Goal: Task Accomplishment & Management: Manage account settings

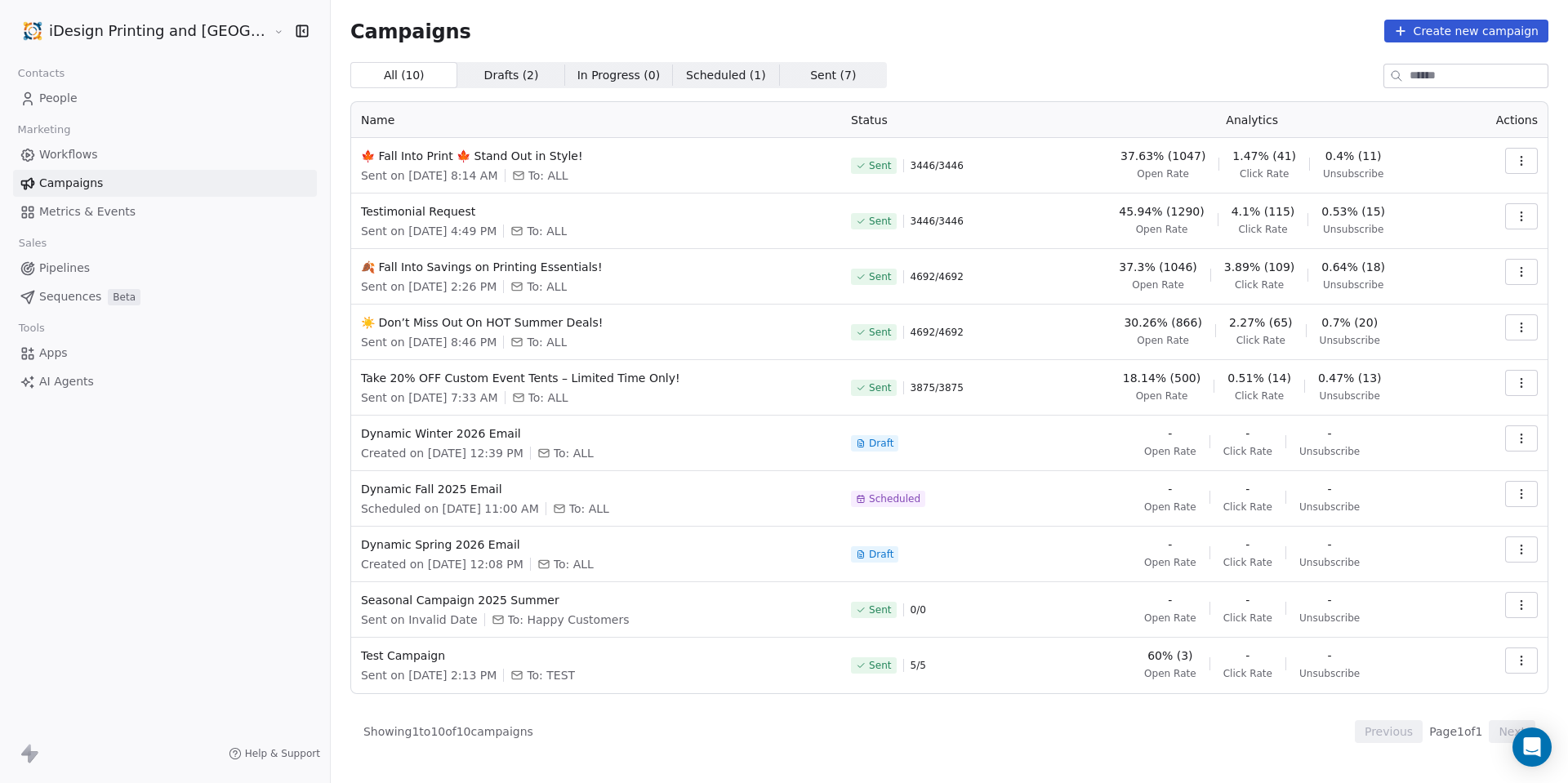
click at [127, 97] on link "People" at bounding box center [165, 98] width 304 height 27
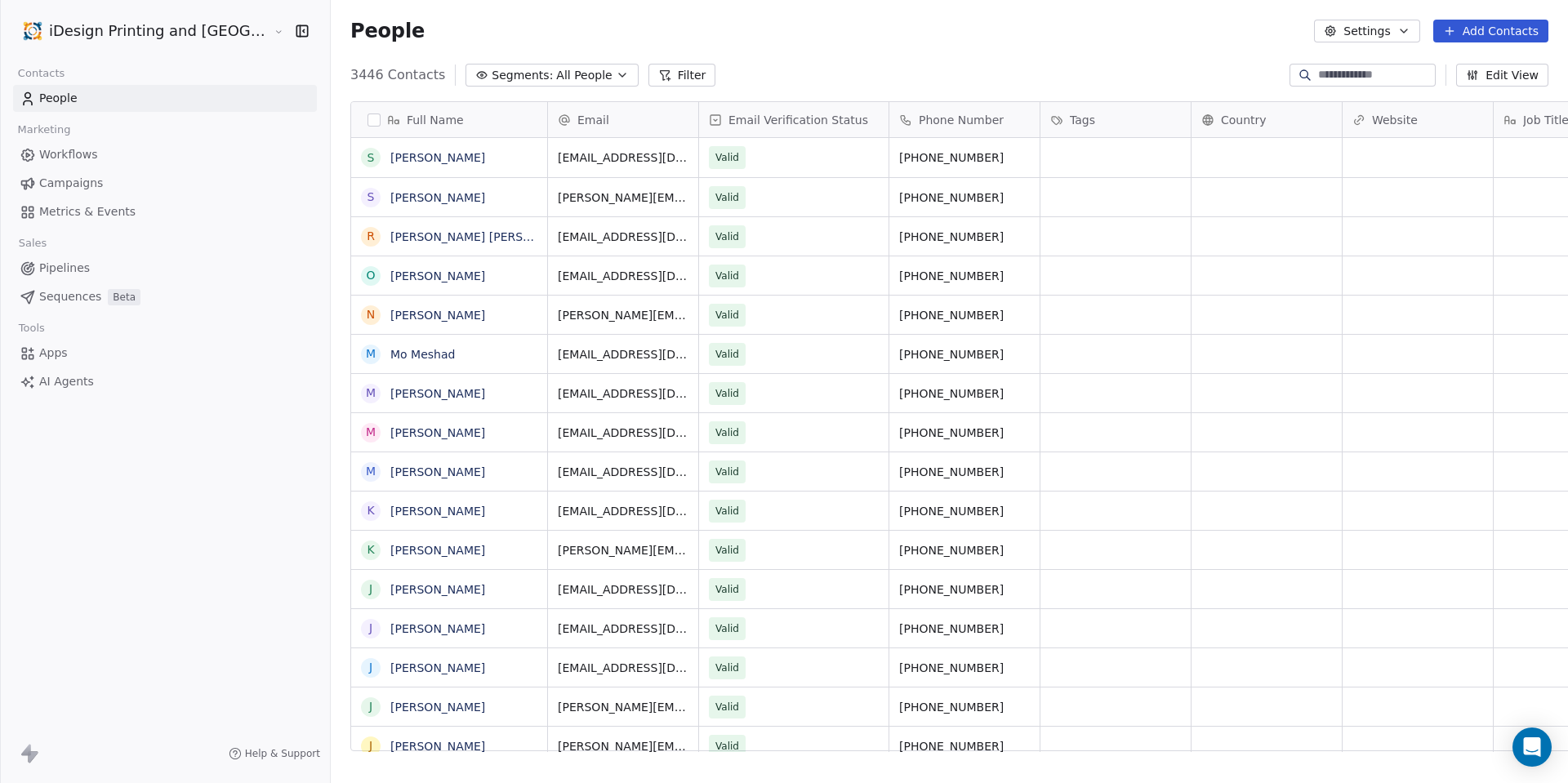
scroll to position [677, 1280]
click at [1360, 75] on input at bounding box center [1375, 75] width 114 height 16
type input "******"
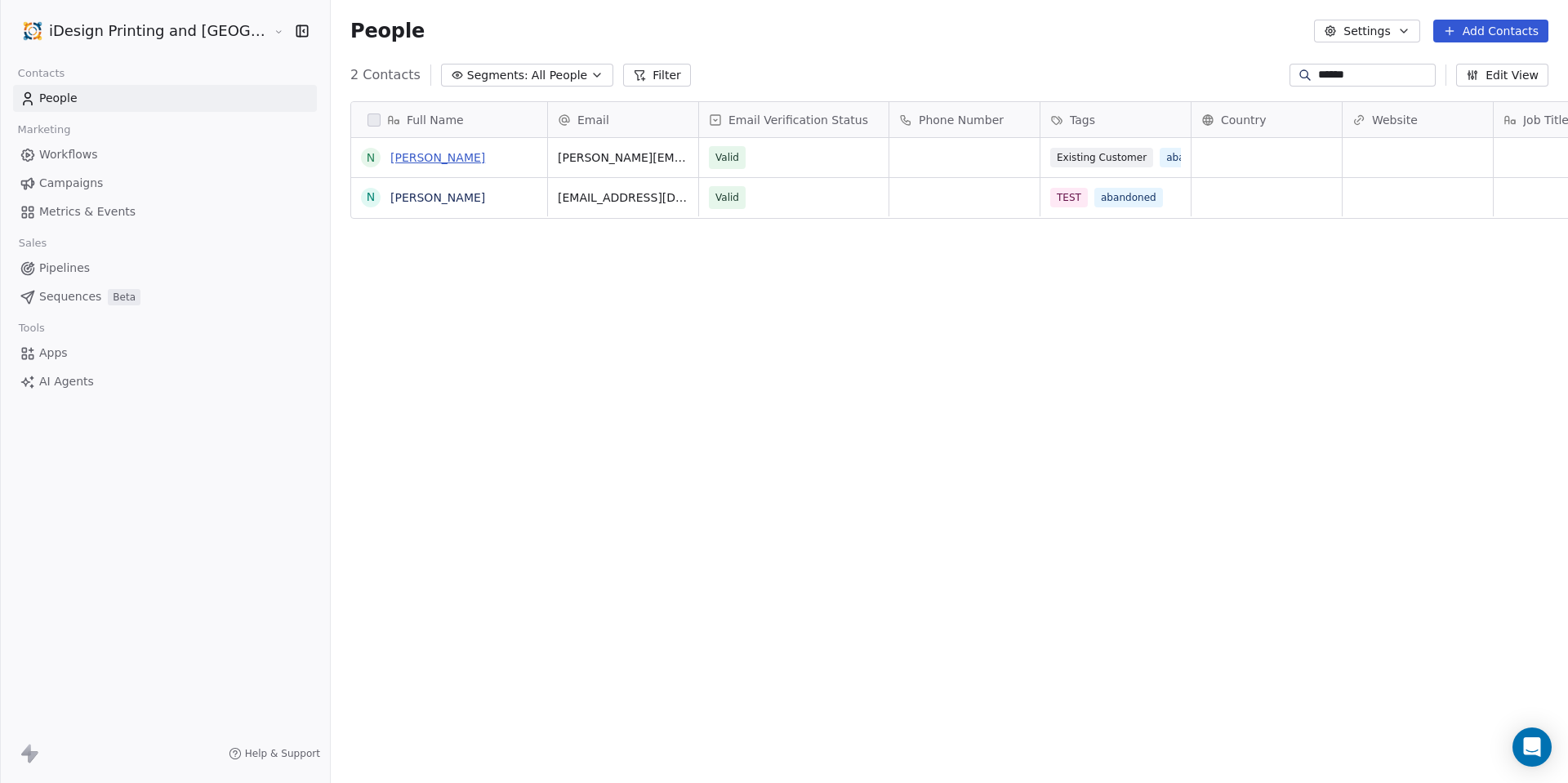
click at [390, 152] on link "[PERSON_NAME]" at bounding box center [437, 158] width 95 height 13
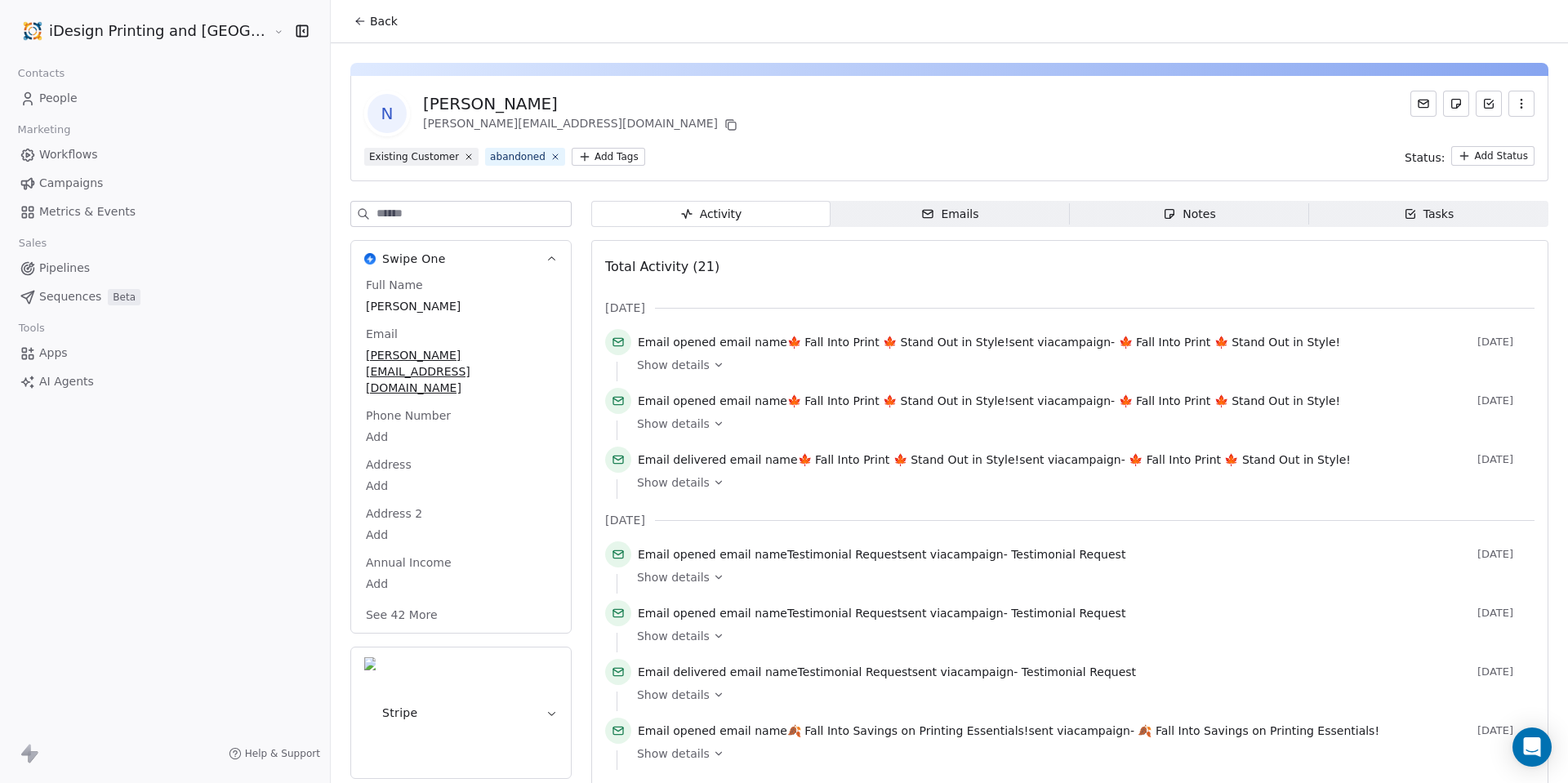
click at [90, 156] on span "Workflows" at bounding box center [68, 155] width 58 height 17
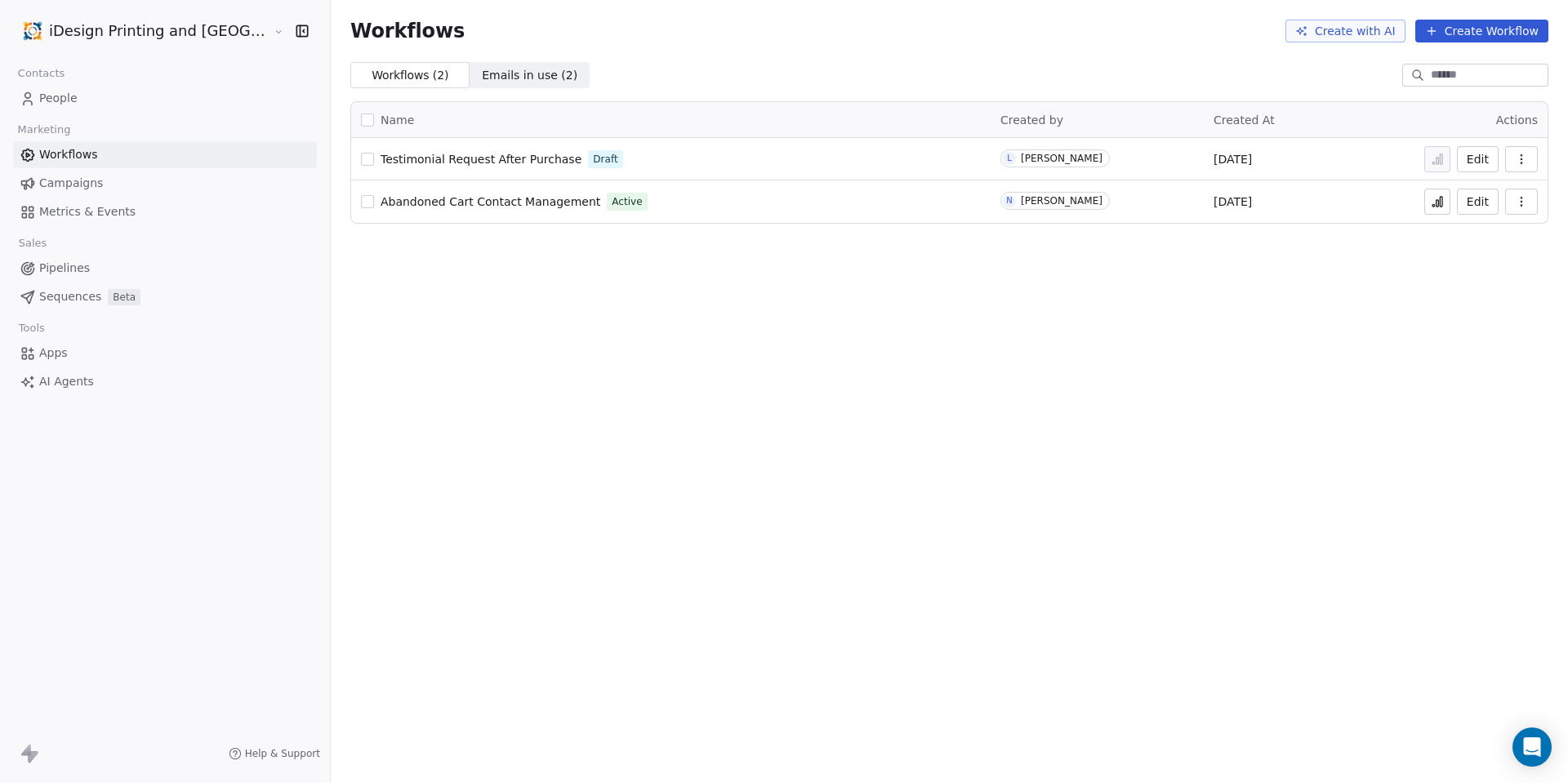
click at [90, 106] on link "People" at bounding box center [165, 98] width 304 height 27
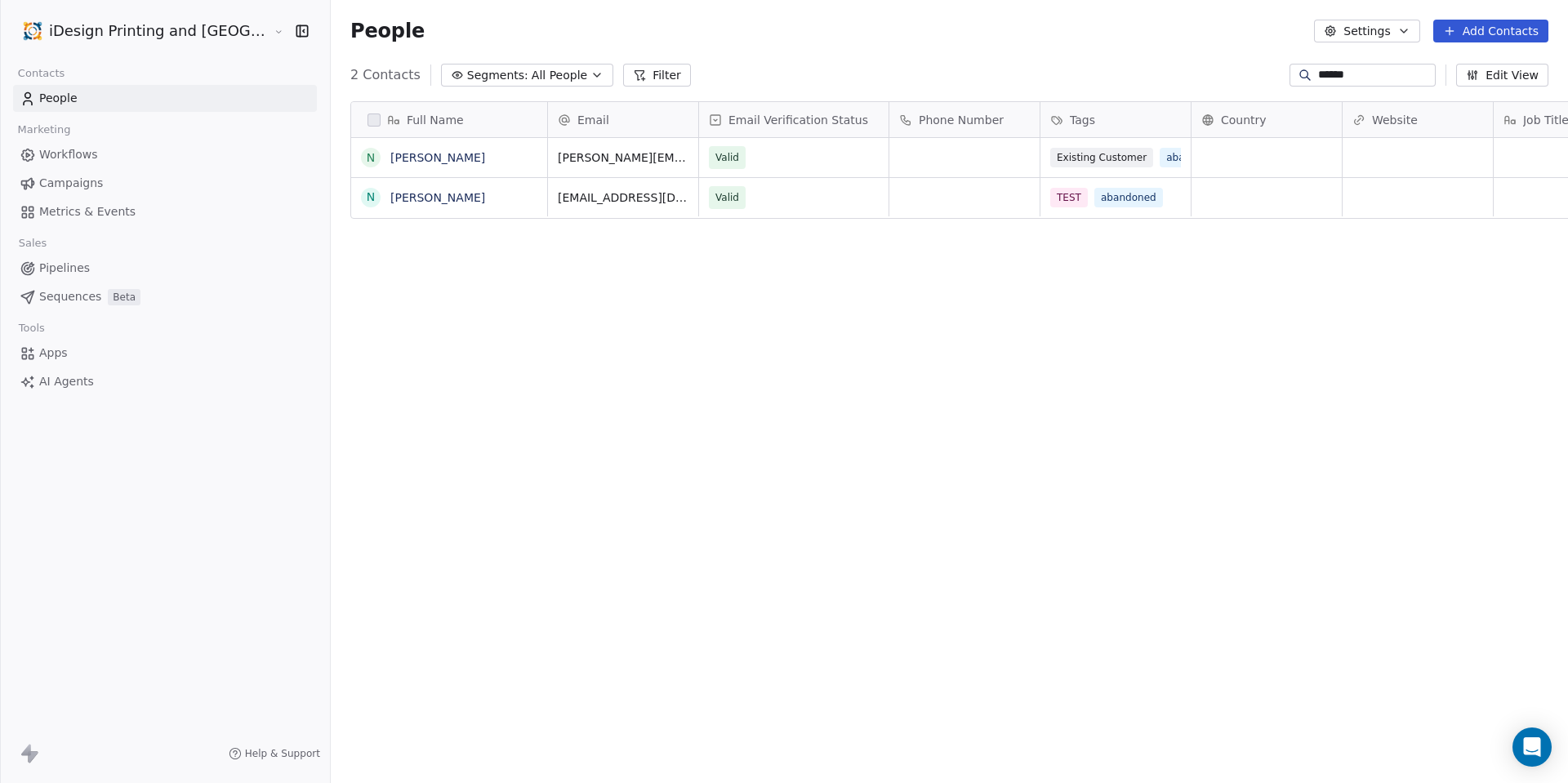
scroll to position [677, 1280]
click at [69, 180] on span "Campaigns" at bounding box center [71, 183] width 63 height 17
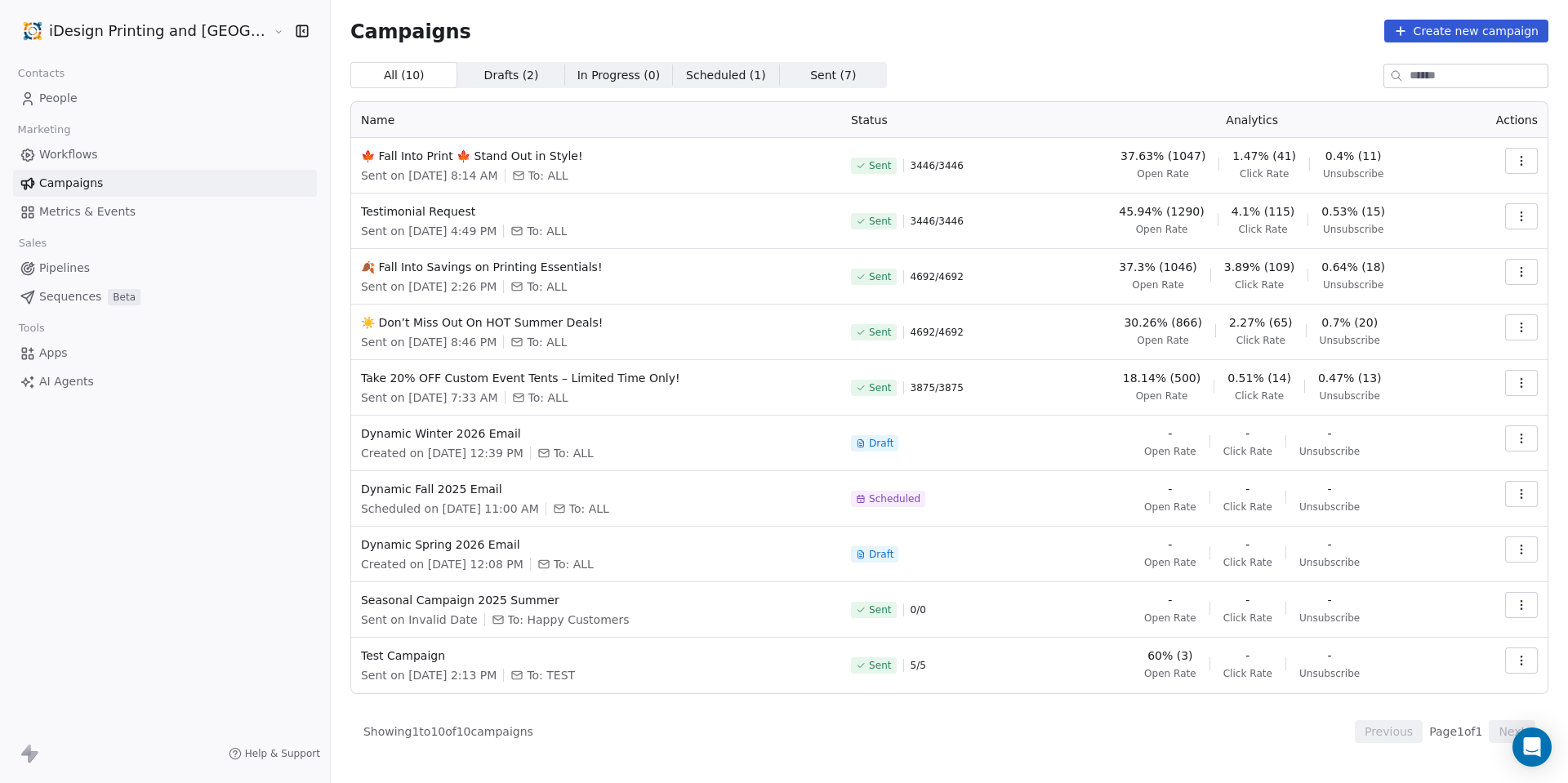
click at [67, 96] on span "People" at bounding box center [58, 98] width 39 height 17
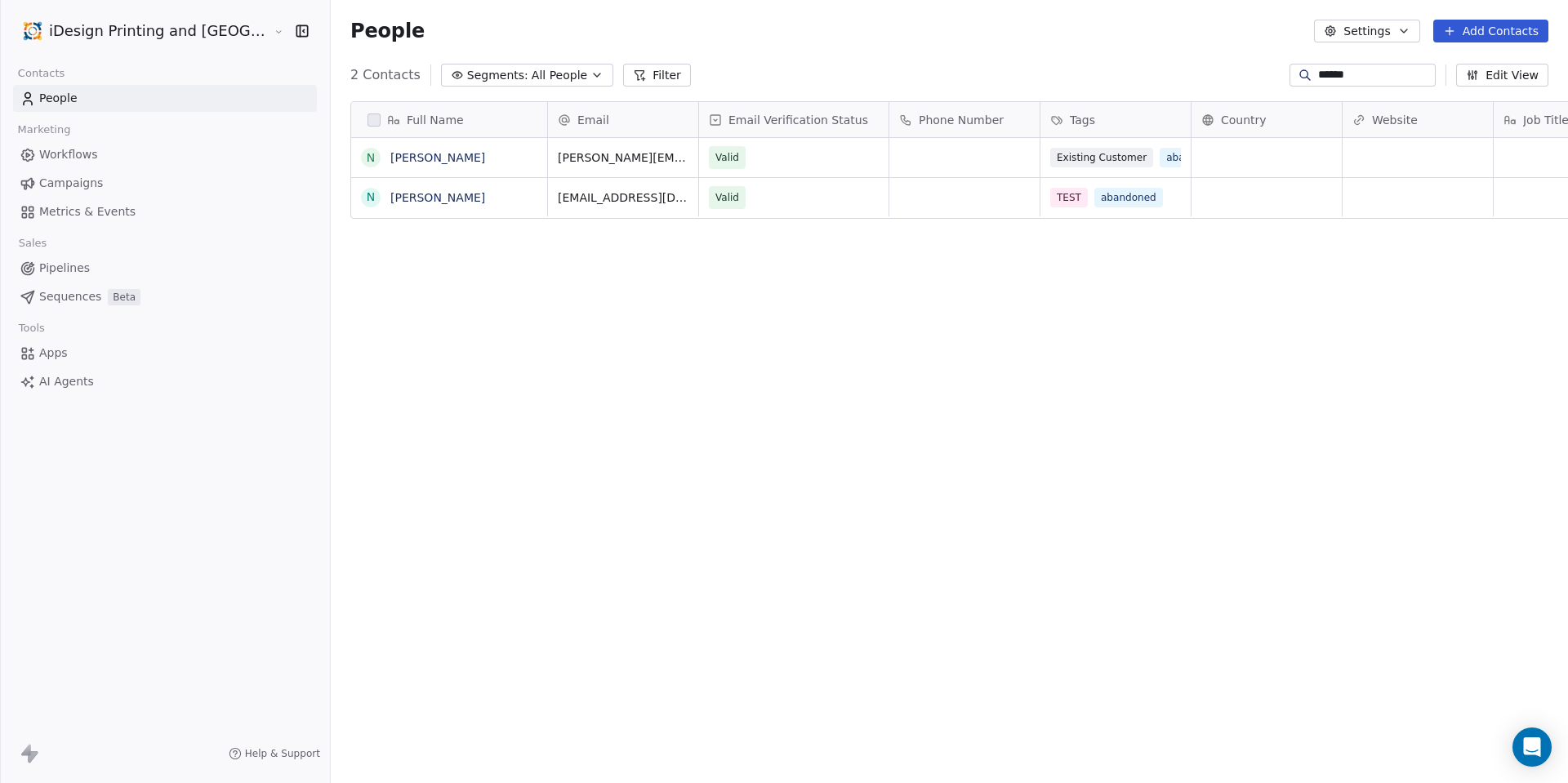
scroll to position [677, 1280]
click at [72, 151] on span "Workflows" at bounding box center [68, 155] width 58 height 17
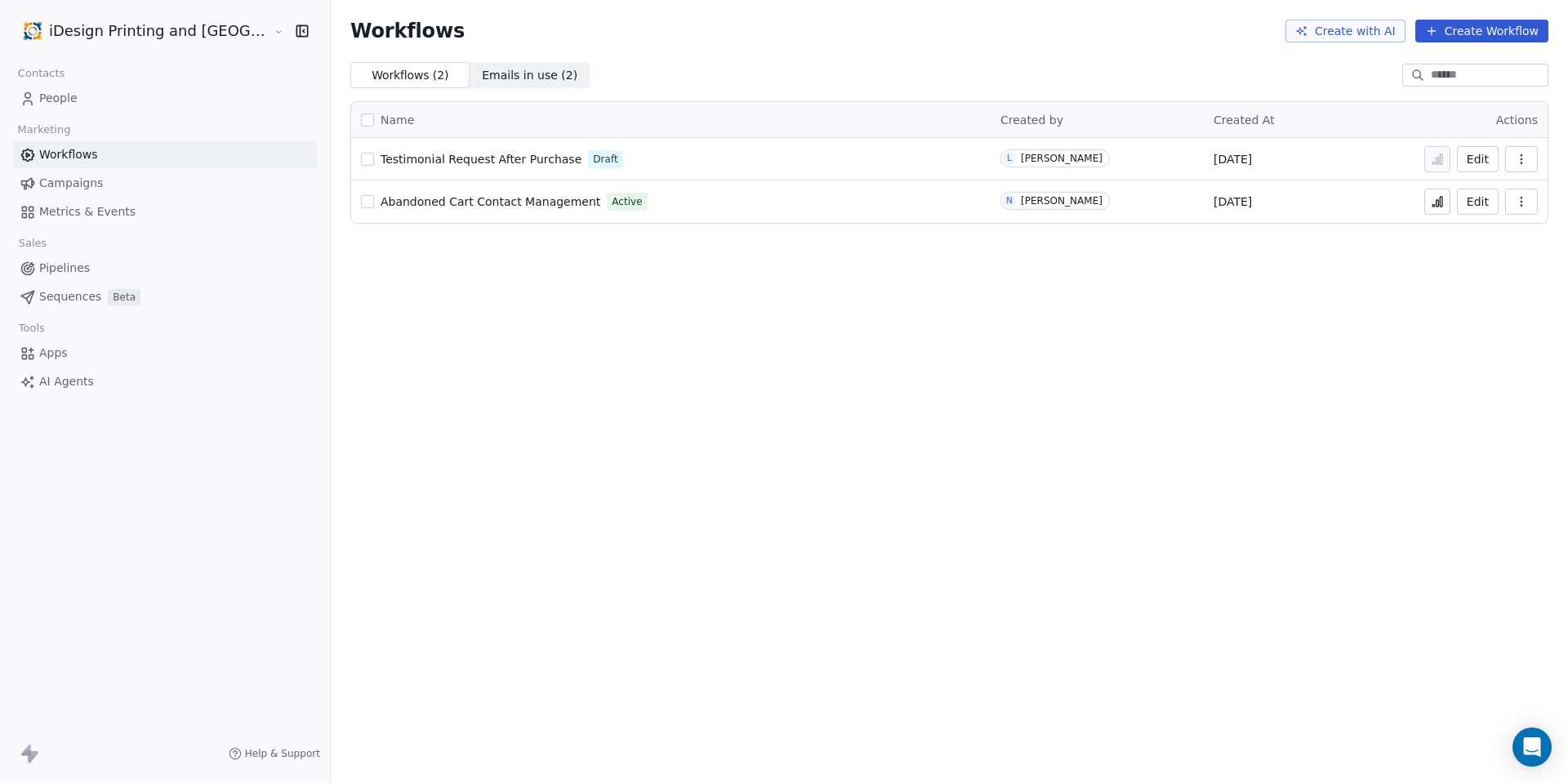
click at [103, 93] on link "People" at bounding box center [165, 98] width 304 height 27
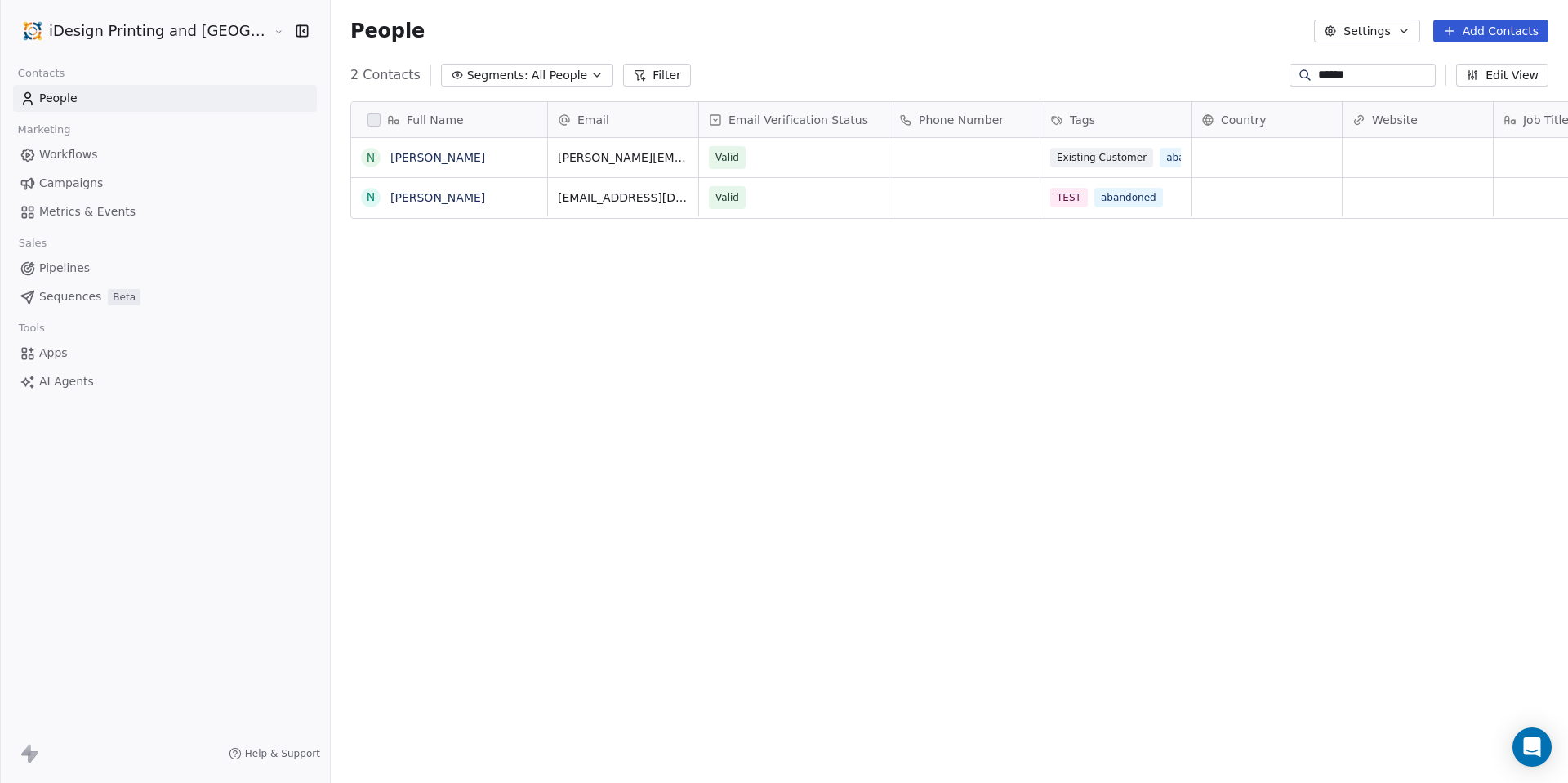
scroll to position [677, 1280]
click at [116, 185] on link "Campaigns" at bounding box center [165, 183] width 304 height 27
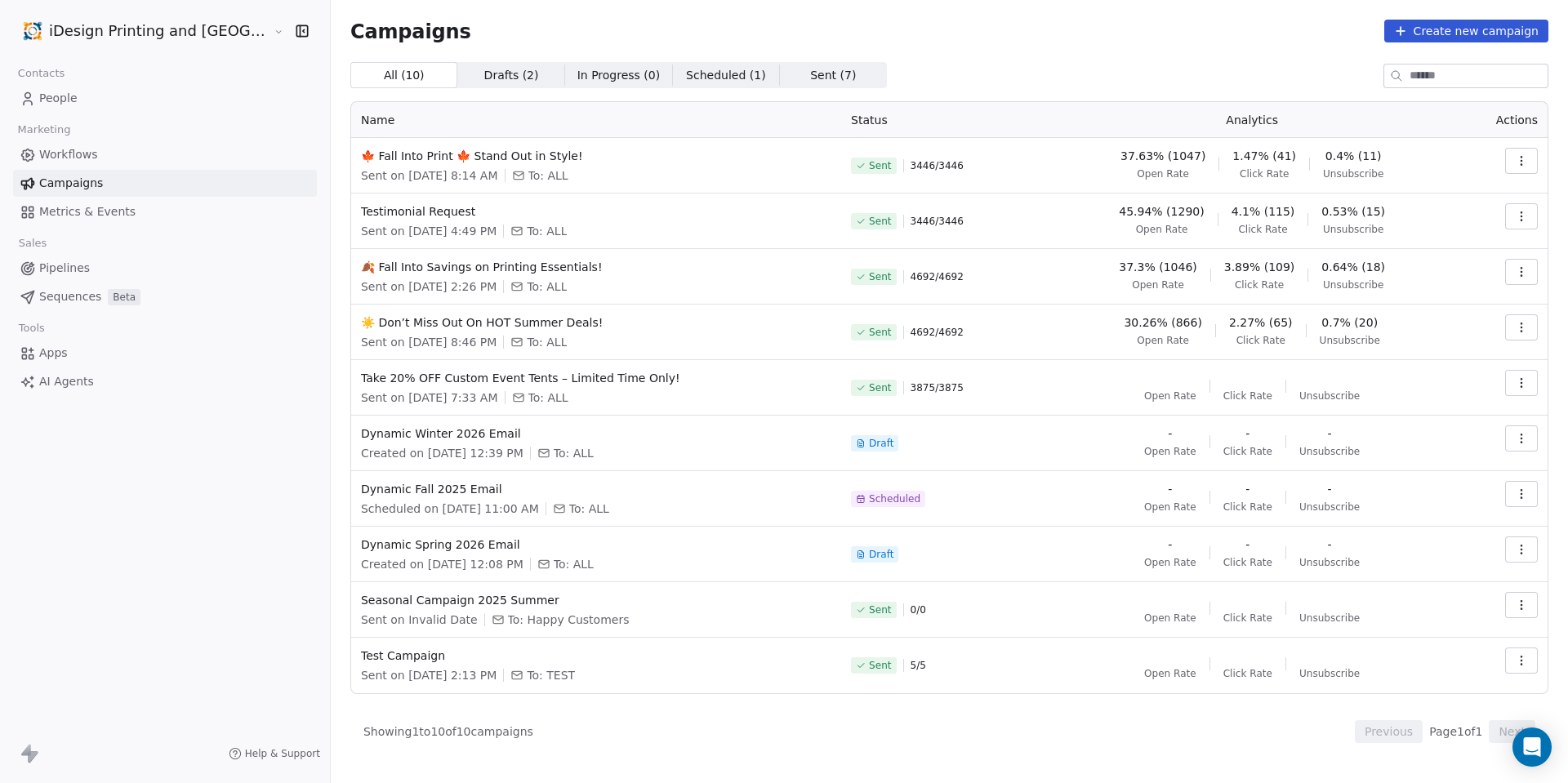
click at [484, 69] on span "Drafts ( 2 )" at bounding box center [511, 75] width 54 height 17
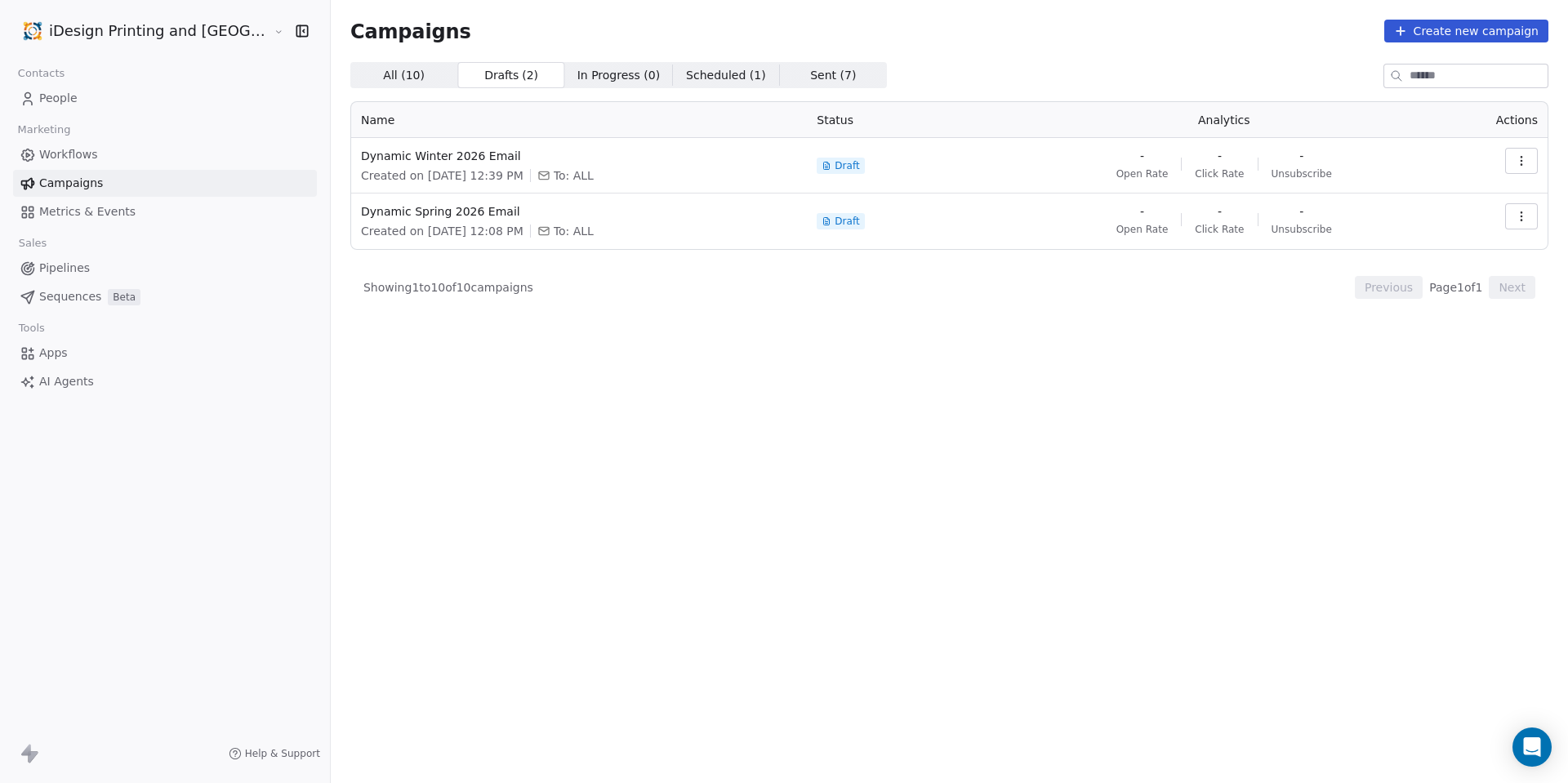
click at [686, 70] on span "Scheduled ( 1 )" at bounding box center [725, 75] width 80 height 17
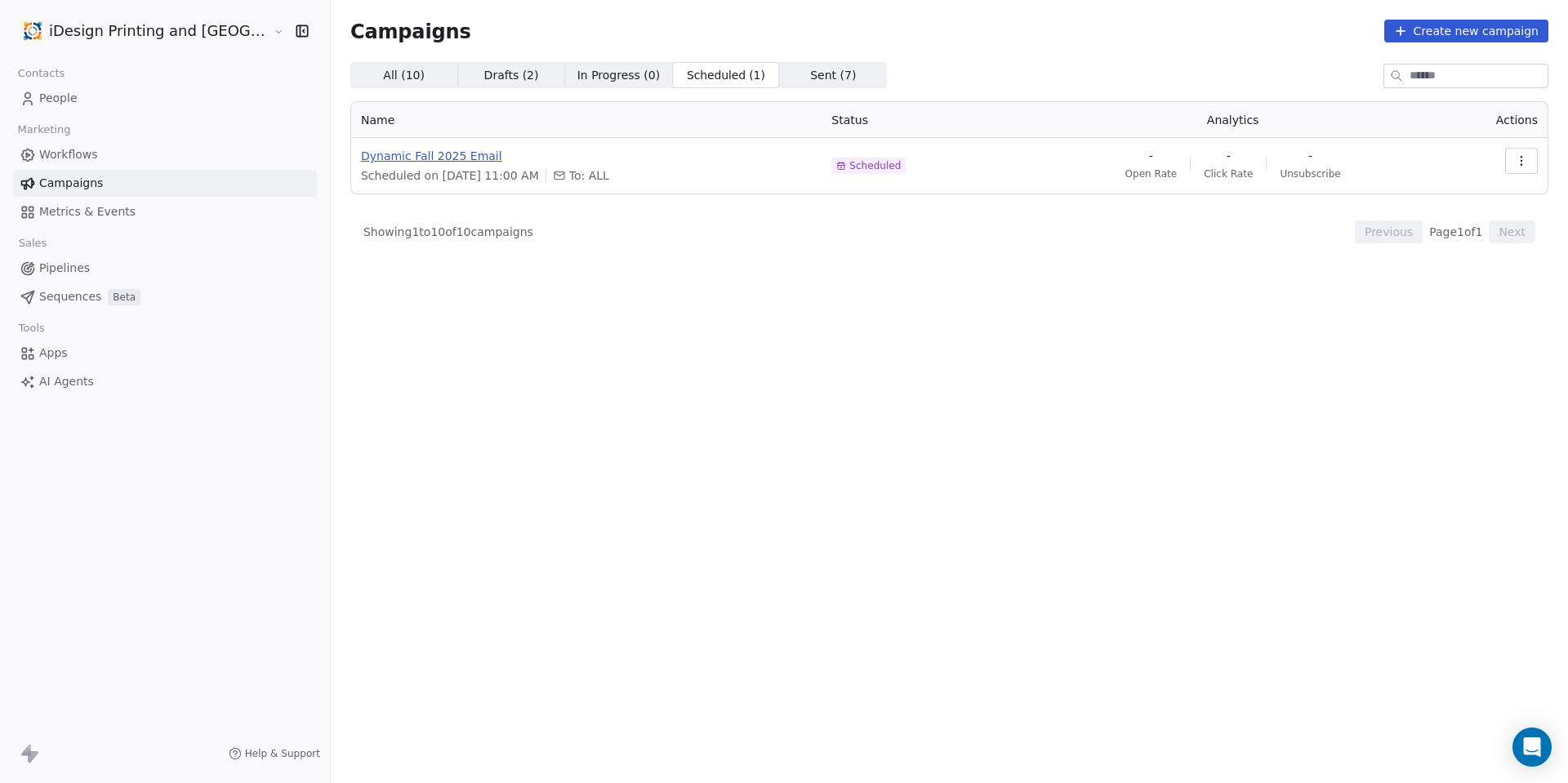
click at [472, 148] on span "Dynamic Fall 2025 Email" at bounding box center [586, 156] width 451 height 16
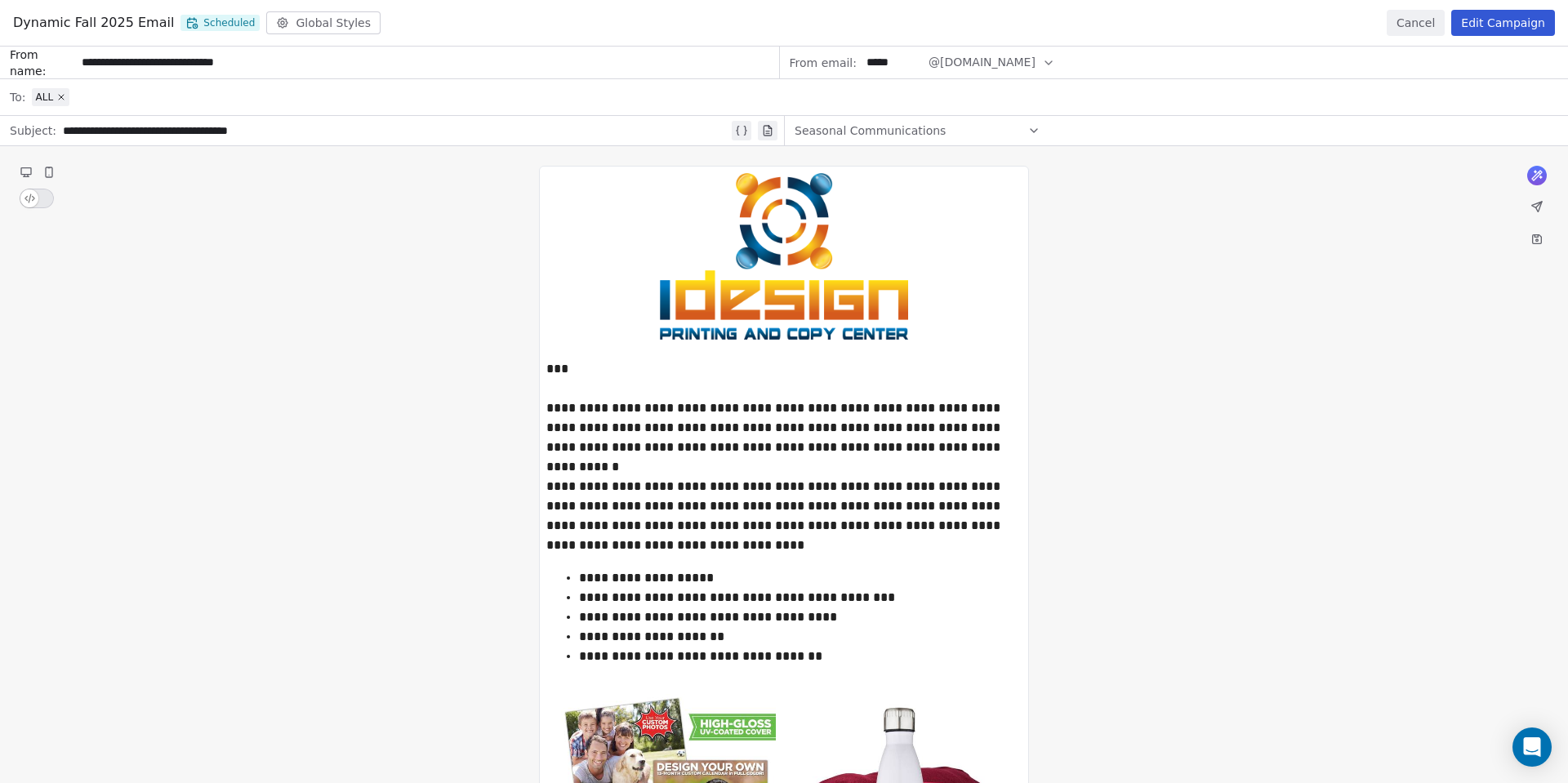
click at [1092, 224] on div "**********" at bounding box center [784, 549] width 1568 height 1004
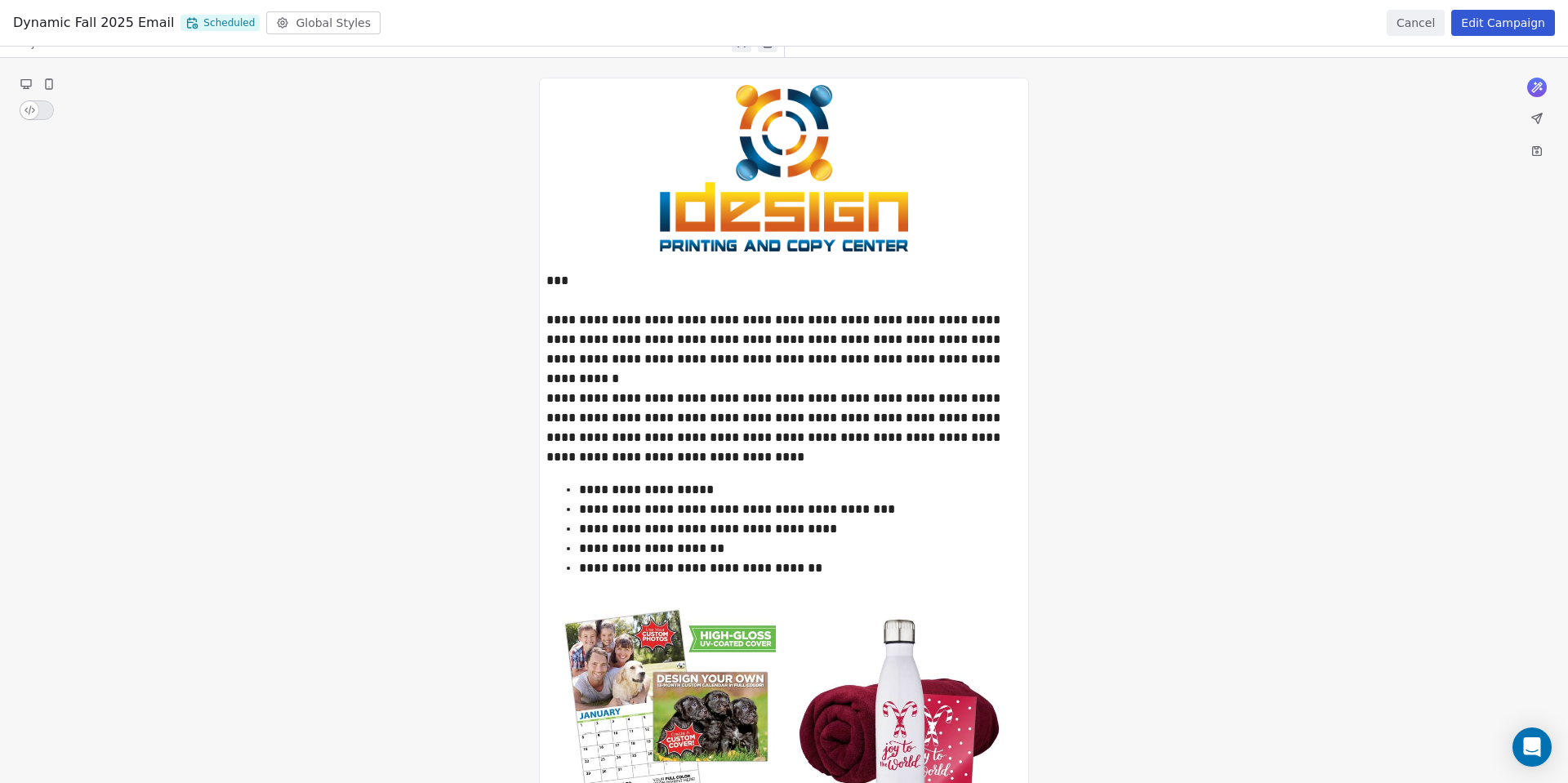
click at [1016, 324] on div "**********" at bounding box center [784, 460] width 1568 height 1004
click at [886, 331] on div "**********" at bounding box center [784, 460] width 1568 height 1004
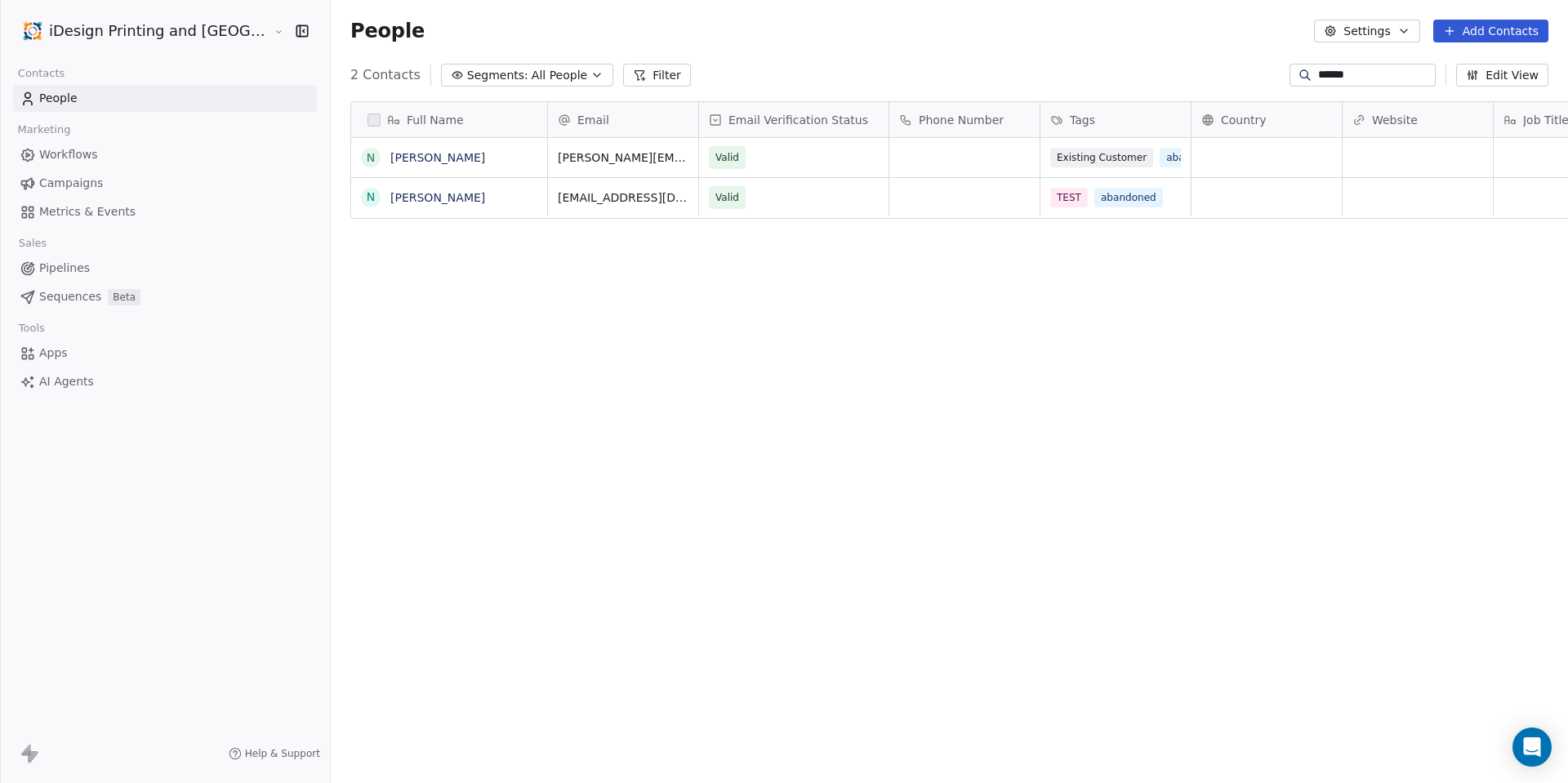
scroll to position [677, 1280]
click at [102, 174] on link "Campaigns" at bounding box center [165, 183] width 304 height 27
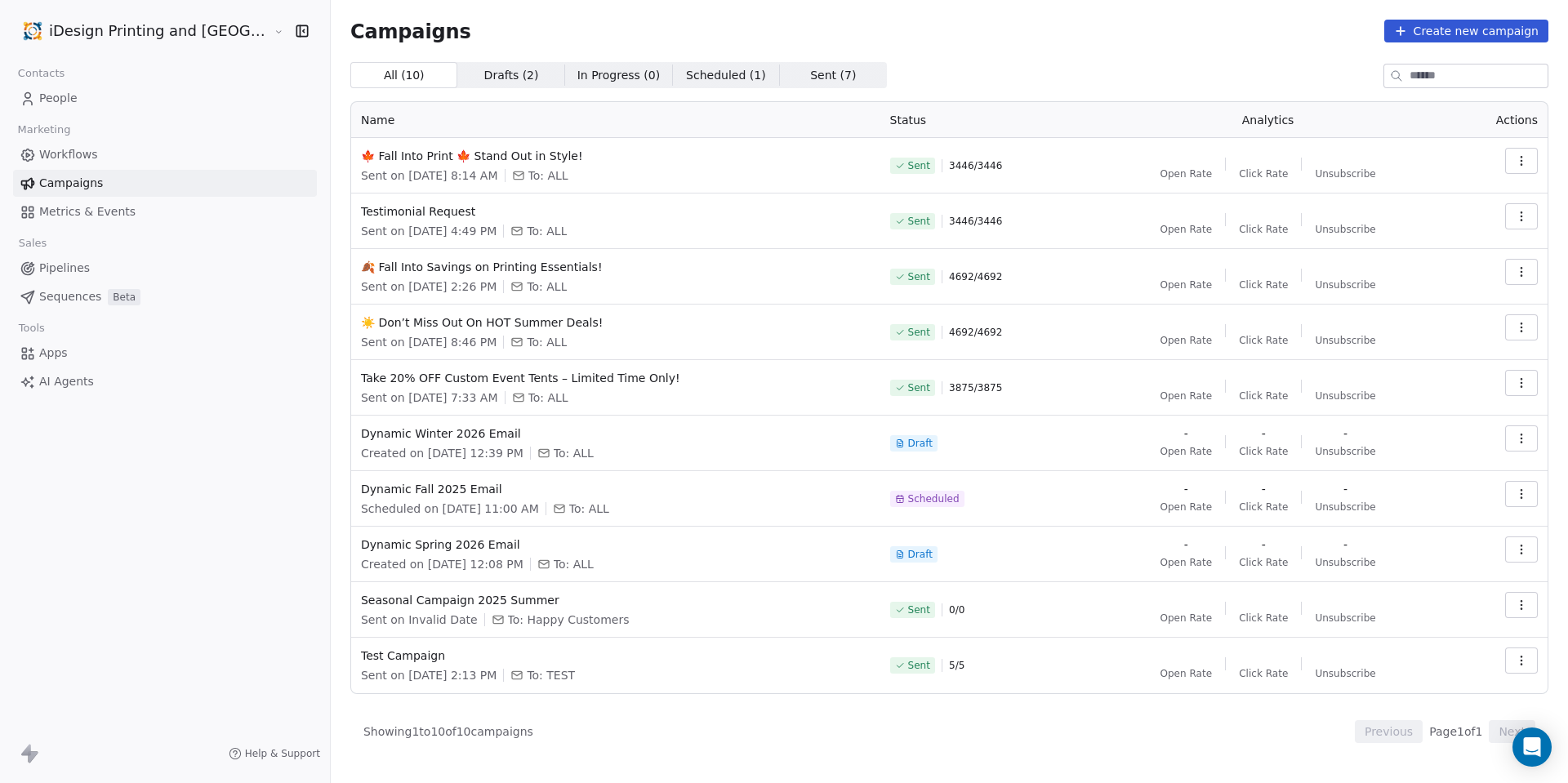
click at [686, 73] on span "Scheduled ( 1 )" at bounding box center [725, 75] width 80 height 17
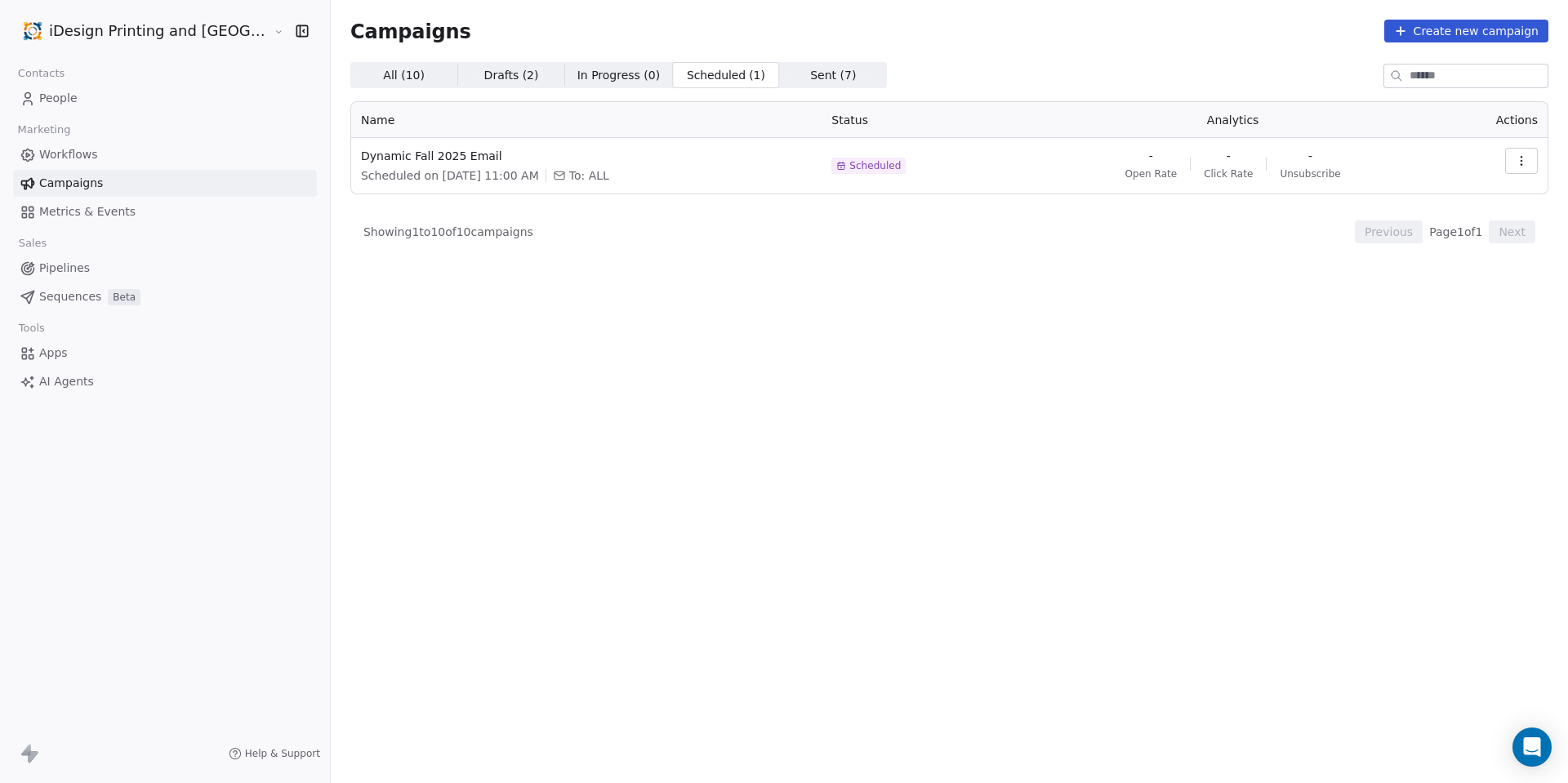
click at [383, 79] on span "All ( 10 )" at bounding box center [403, 75] width 42 height 17
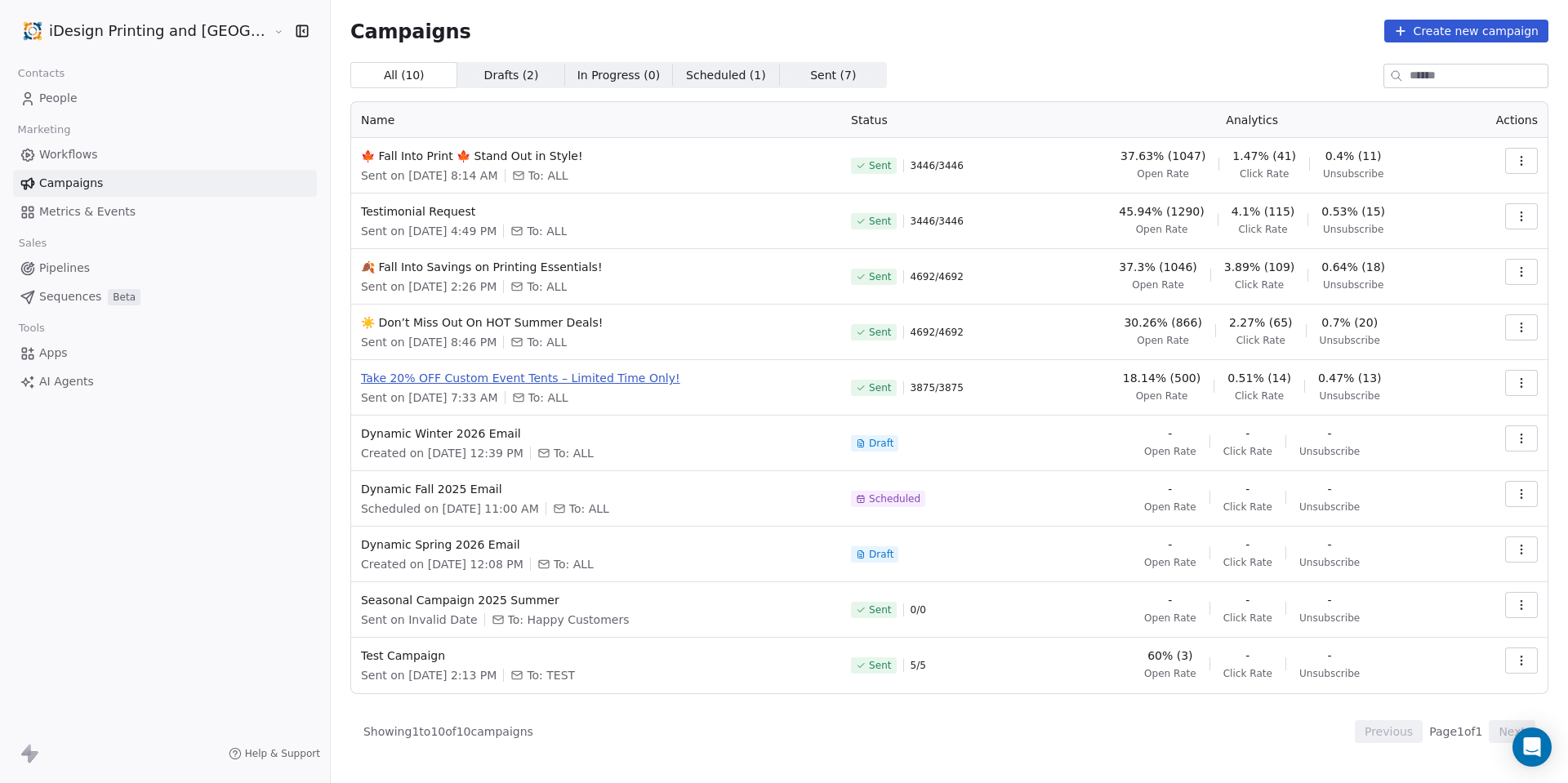
click at [519, 375] on span "Take 20% OFF Custom Event Tents – Limited Time Only!" at bounding box center [595, 378] width 470 height 16
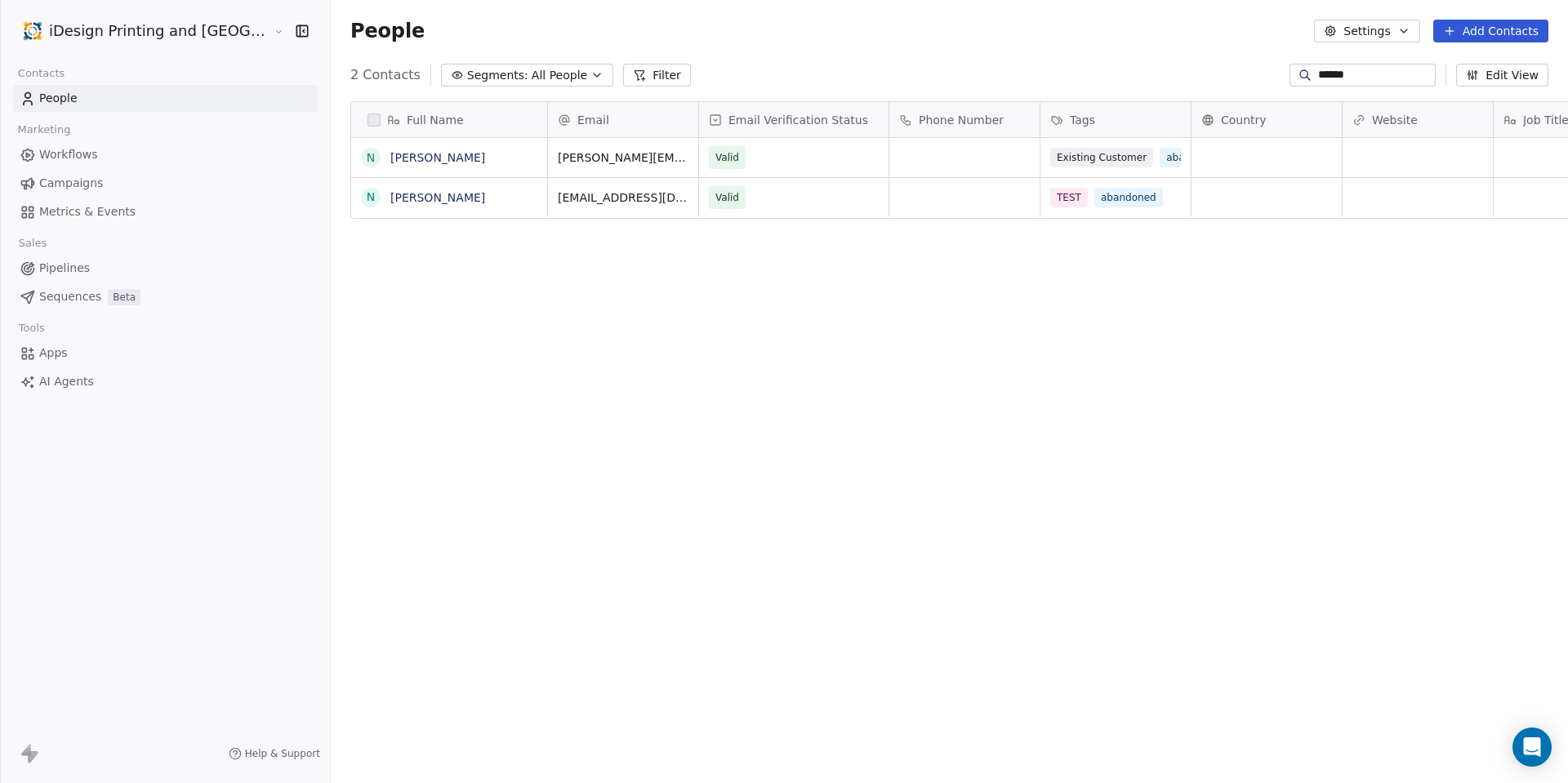
scroll to position [677, 1280]
click at [87, 153] on span "Workflows" at bounding box center [68, 155] width 58 height 17
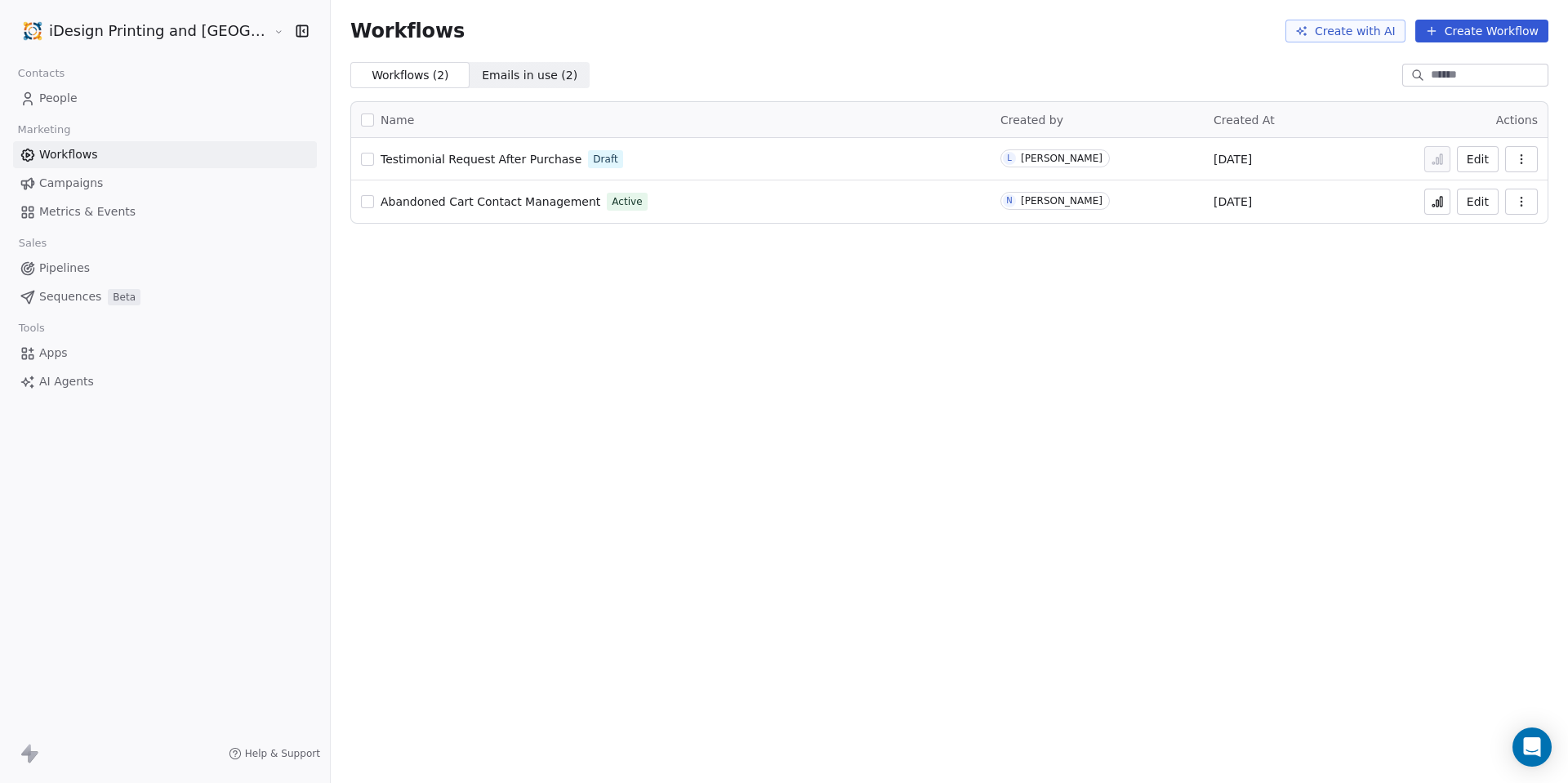
click at [54, 178] on span "Campaigns" at bounding box center [71, 183] width 63 height 17
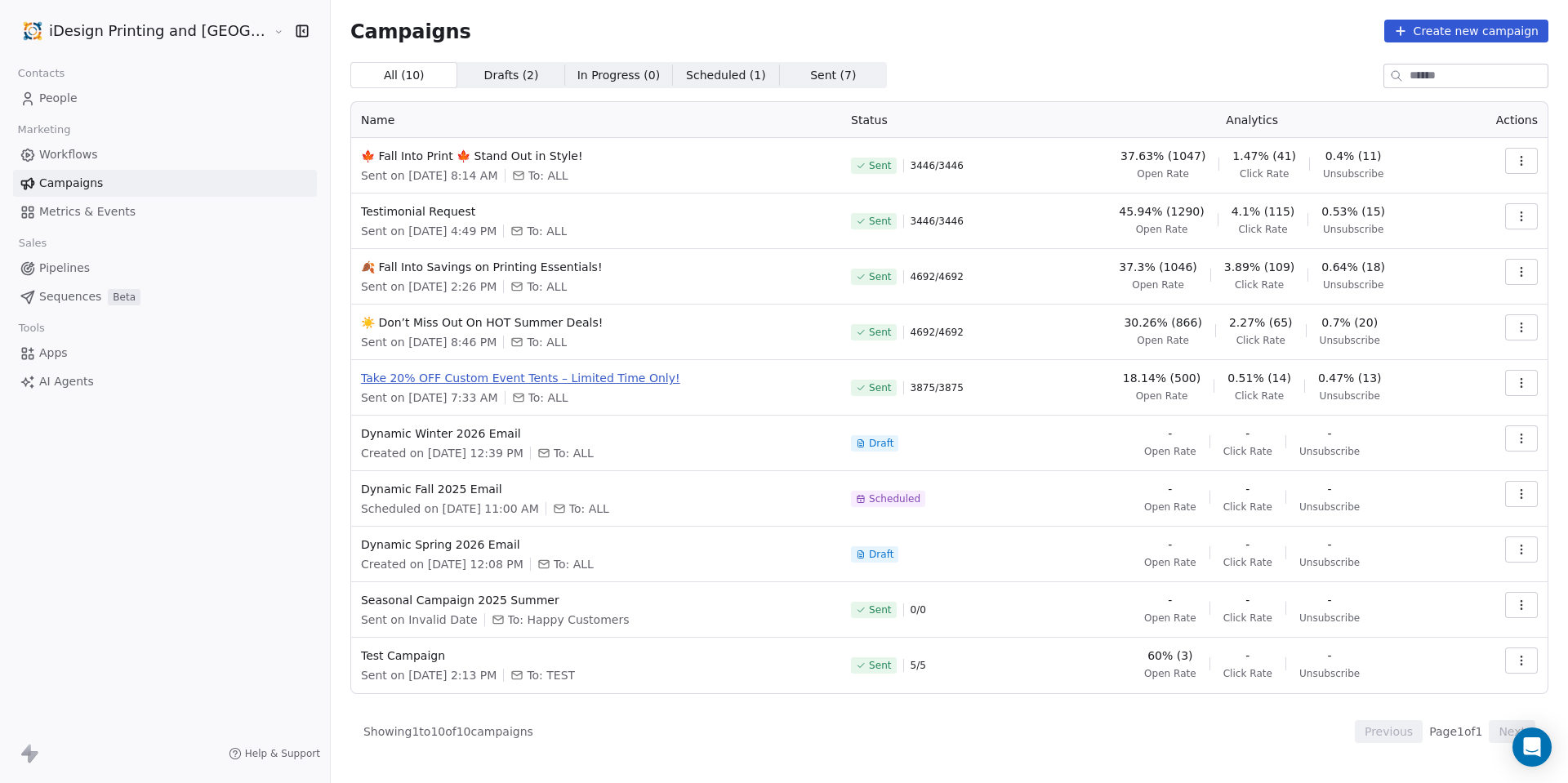
click at [488, 384] on span "Take 20% OFF Custom Event Tents – Limited Time Only!" at bounding box center [595, 378] width 470 height 16
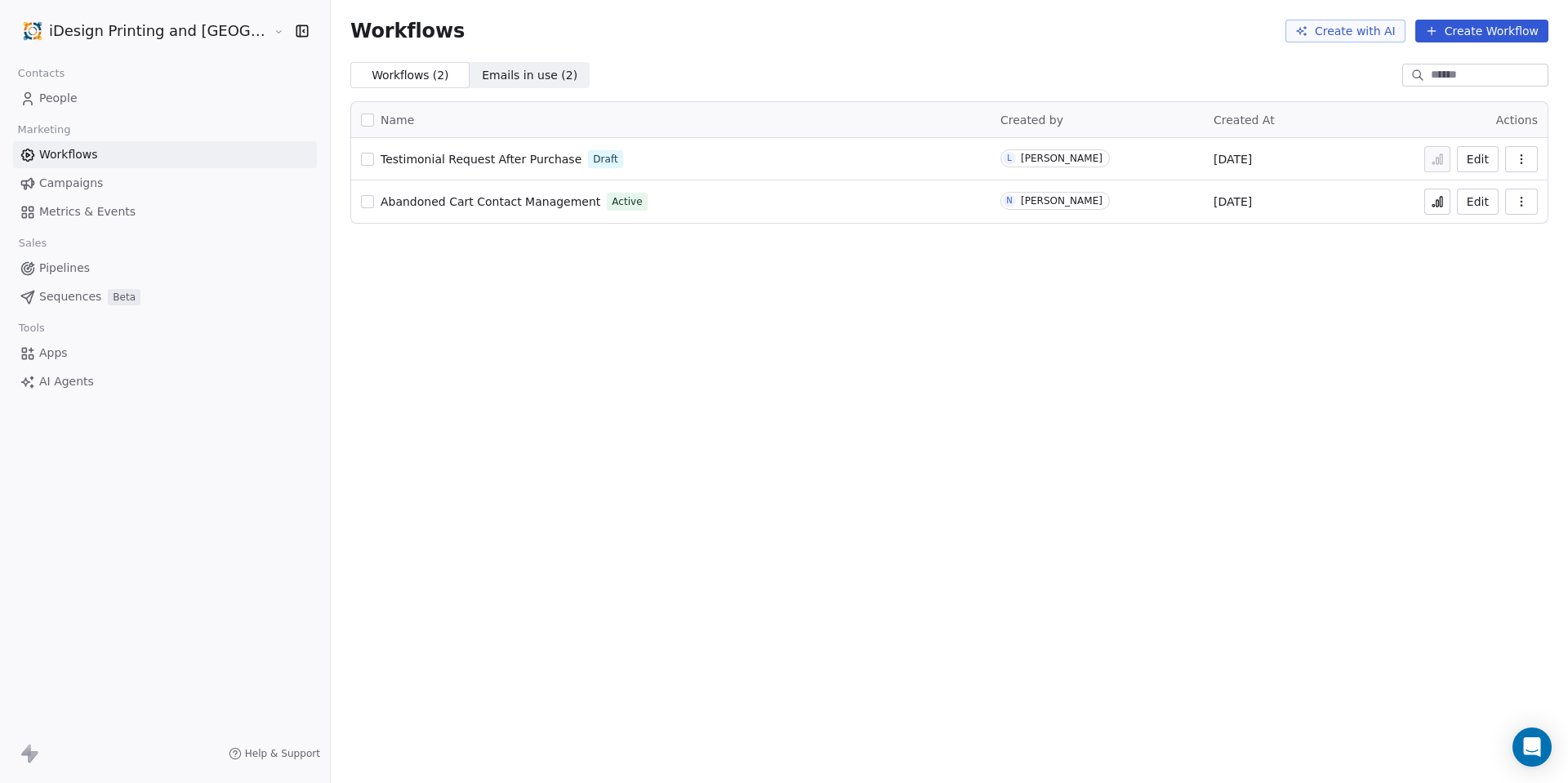
click at [65, 151] on span "Workflows" at bounding box center [68, 155] width 58 height 17
click at [93, 185] on span "Campaigns" at bounding box center [71, 183] width 63 height 17
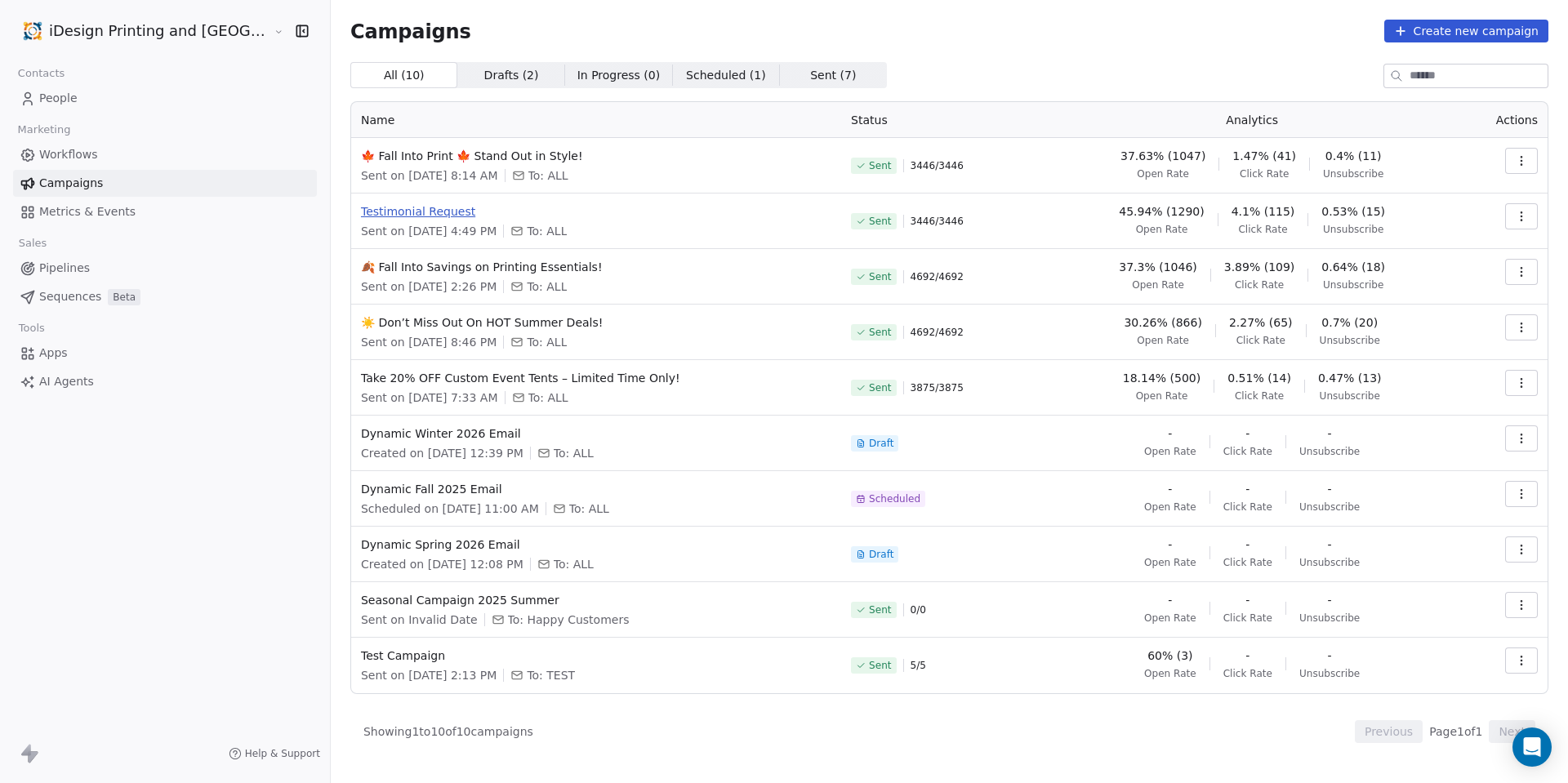
click at [376, 211] on span "Testimonial Request" at bounding box center [595, 212] width 470 height 16
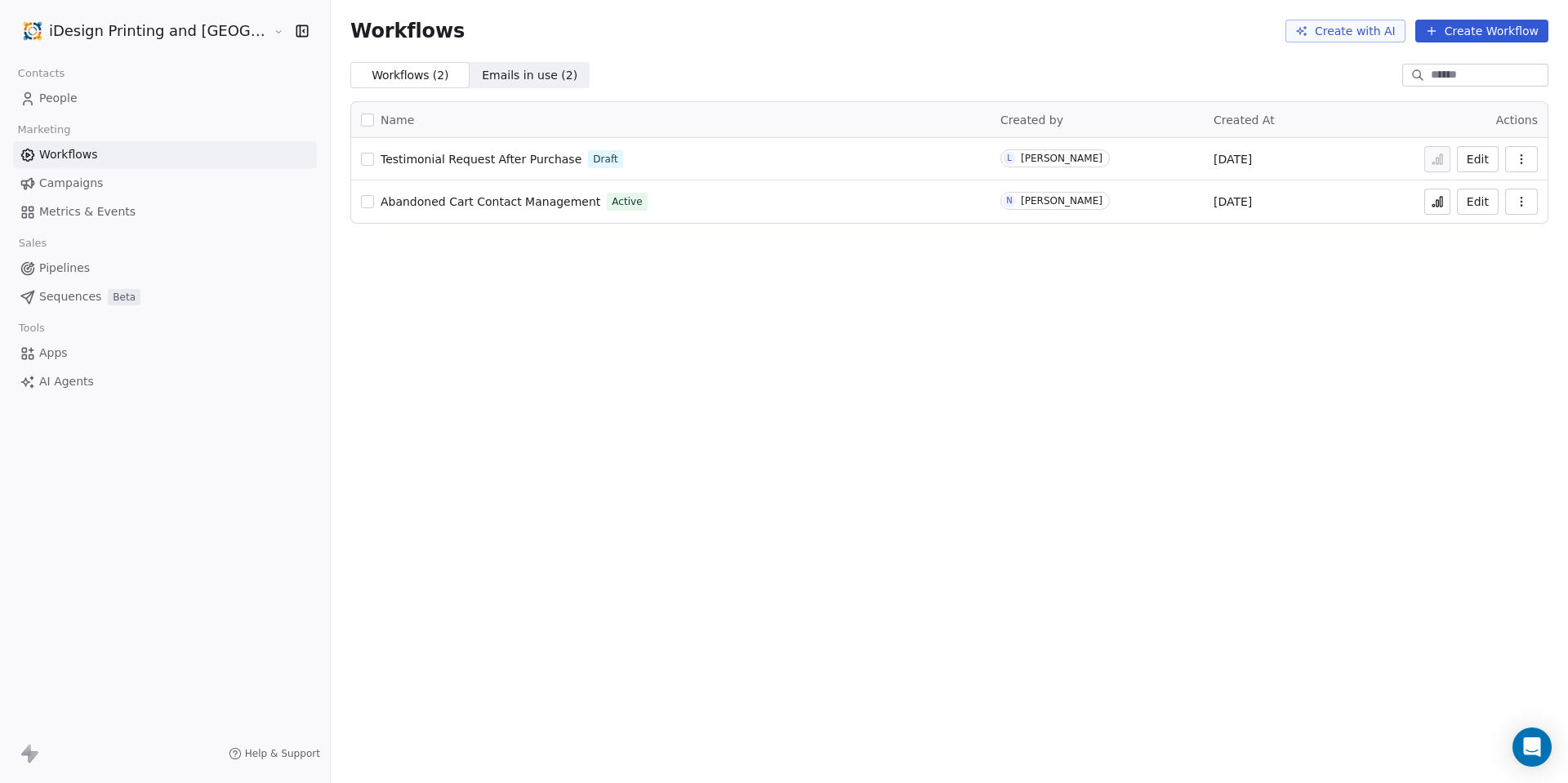
click at [102, 186] on link "Campaigns" at bounding box center [165, 183] width 304 height 27
